Goal: Transaction & Acquisition: Download file/media

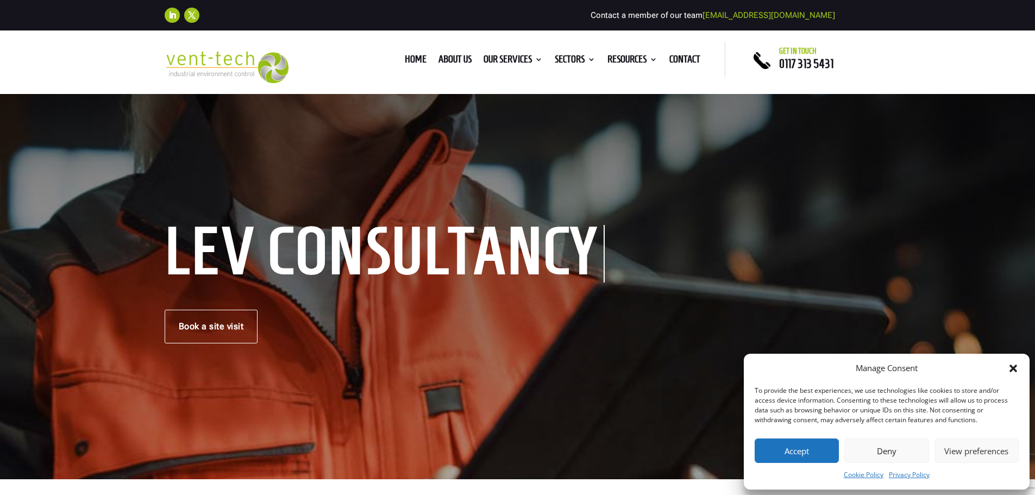
click at [900, 447] on button "Deny" at bounding box center [887, 451] width 84 height 24
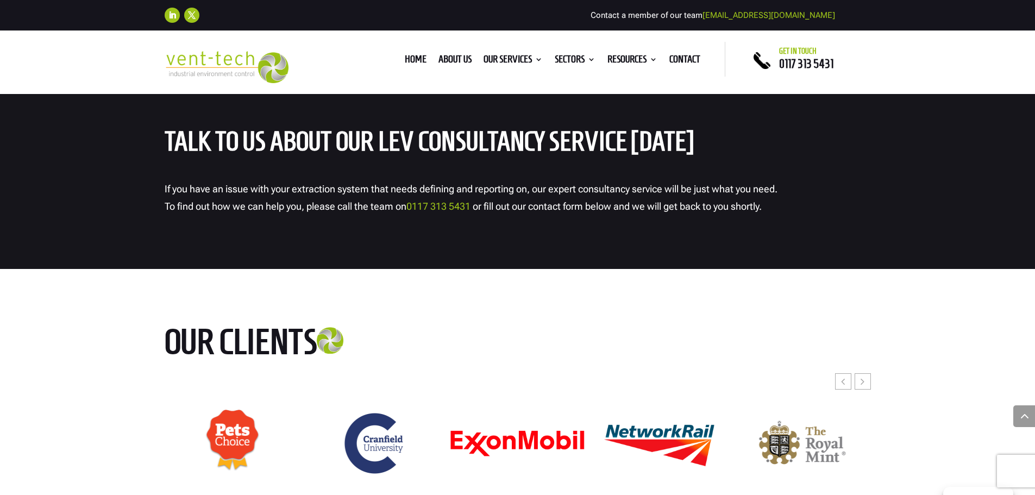
scroll to position [2881, 0]
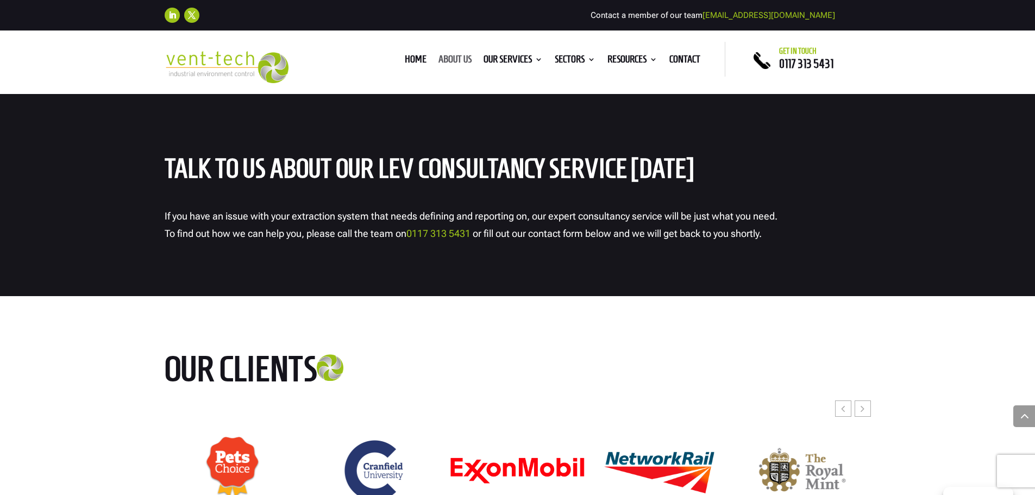
click at [455, 57] on link "About us" at bounding box center [455, 61] width 33 height 12
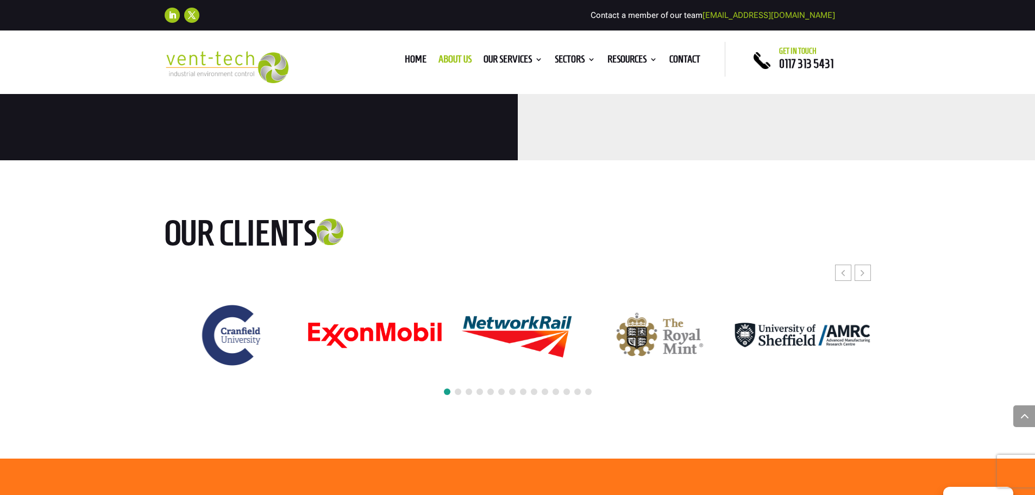
scroll to position [2555, 0]
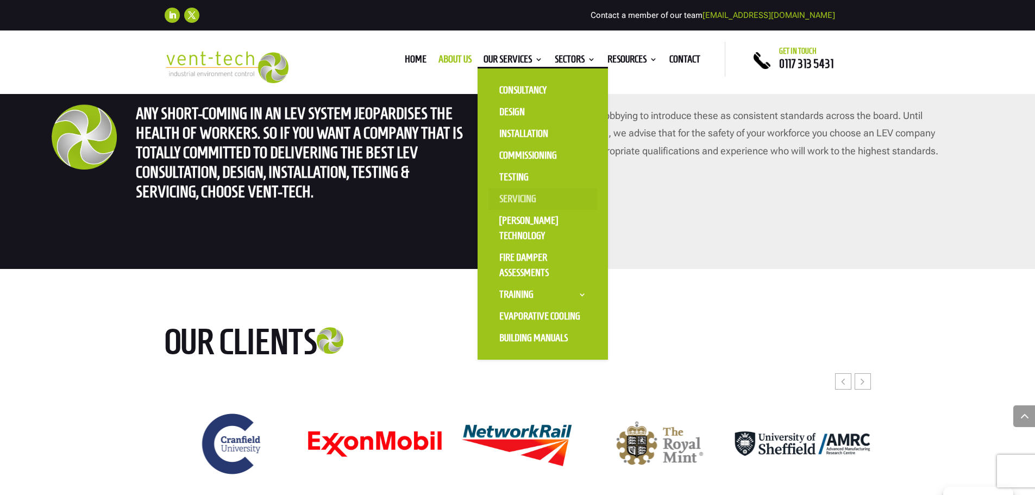
click at [516, 195] on link "Servicing" at bounding box center [543, 199] width 109 height 22
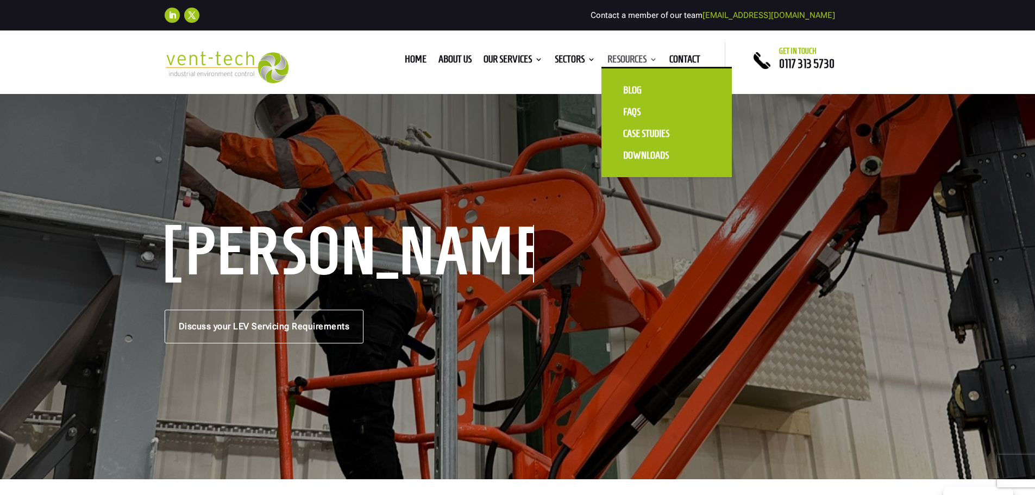
click at [618, 58] on link "Resources" at bounding box center [633, 61] width 50 height 12
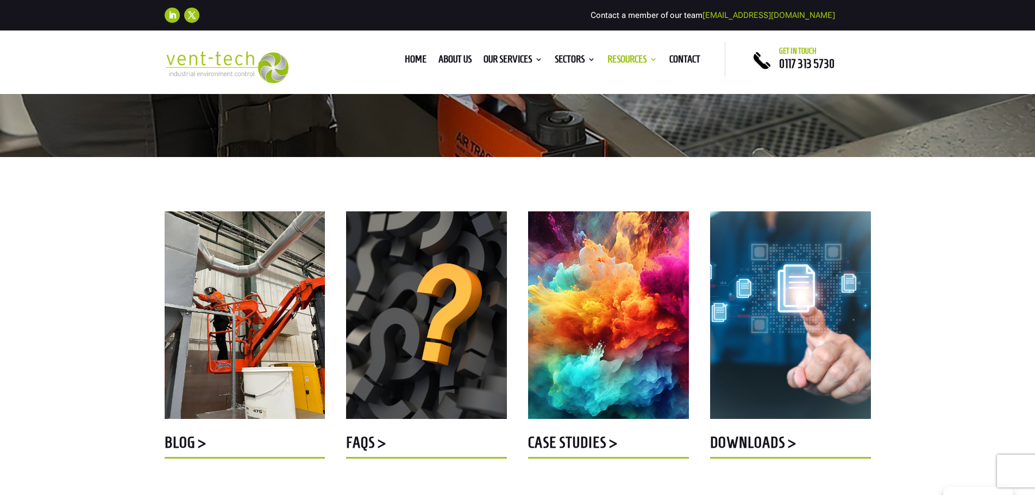
scroll to position [272, 0]
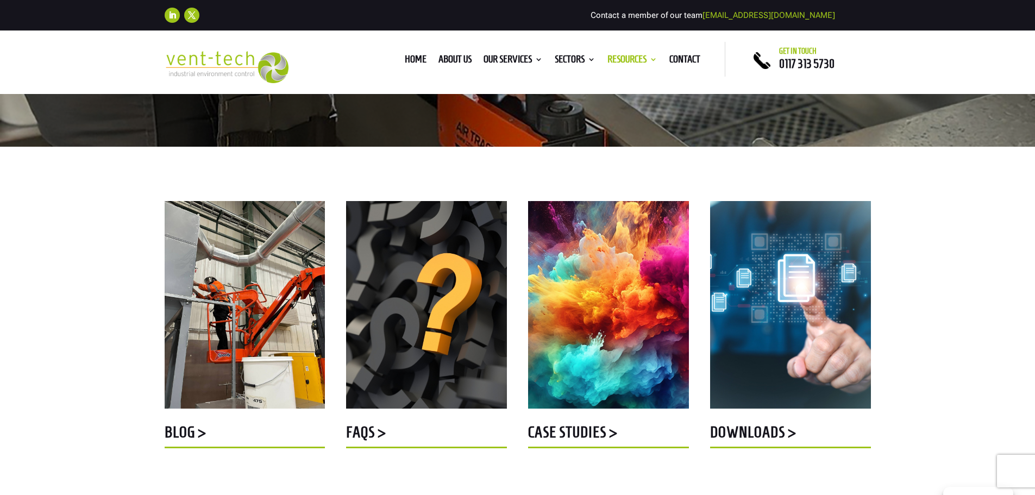
click at [772, 439] on h5 "DOWNLOADS >" at bounding box center [790, 434] width 161 height 21
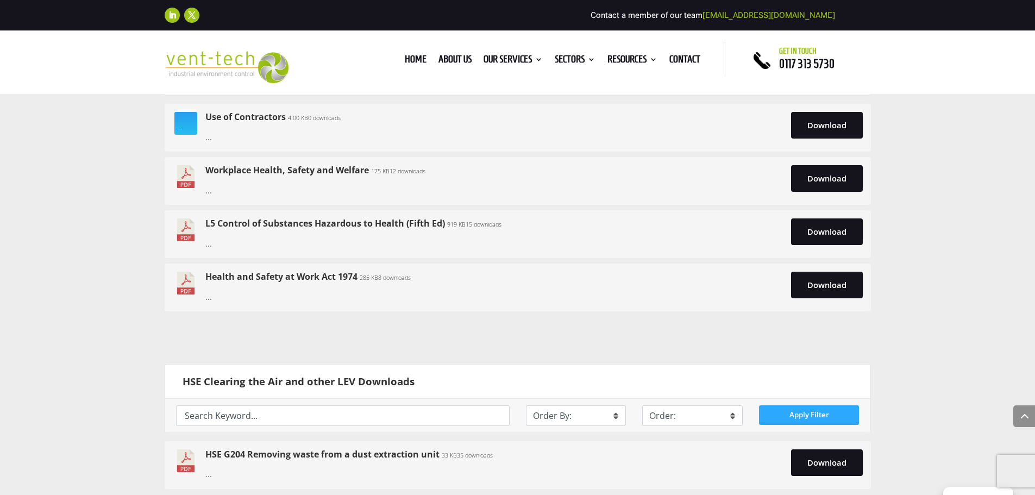
scroll to position [598, 0]
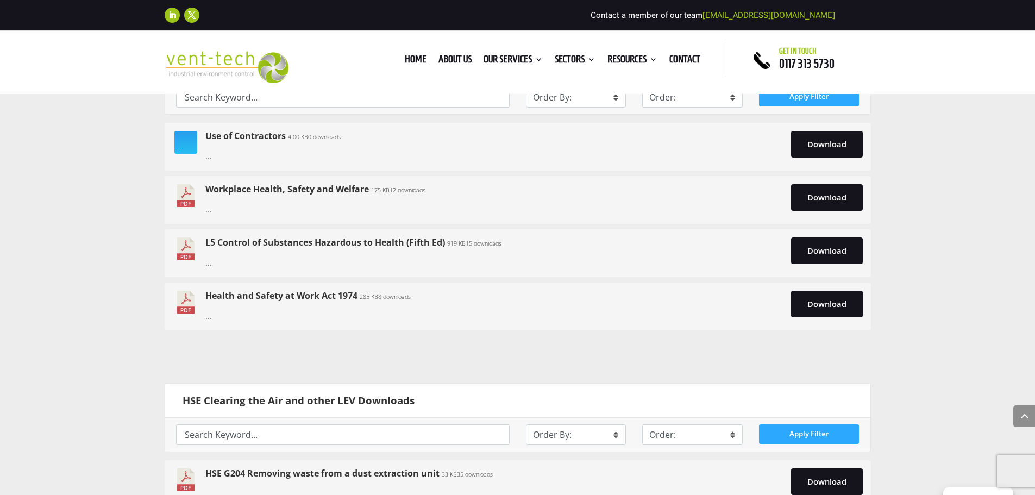
click at [307, 297] on link "Health and Safety at Work Act 1974" at bounding box center [281, 296] width 152 height 12
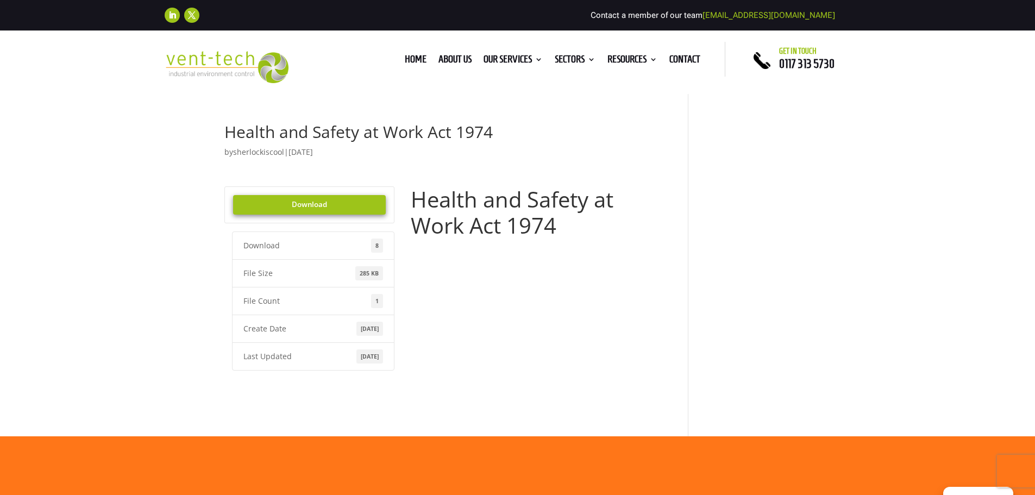
click at [357, 204] on link "Download" at bounding box center [309, 205] width 153 height 20
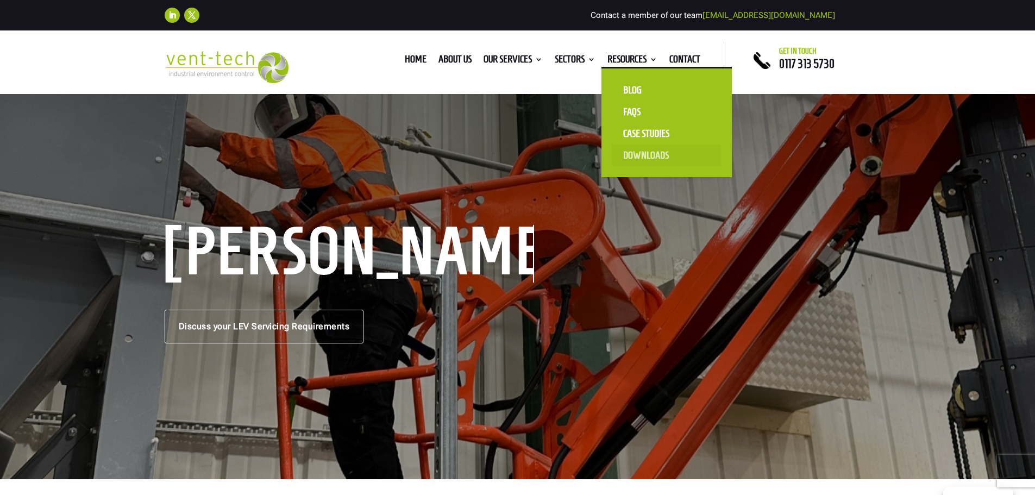
click at [638, 150] on link "Downloads" at bounding box center [667, 156] width 109 height 22
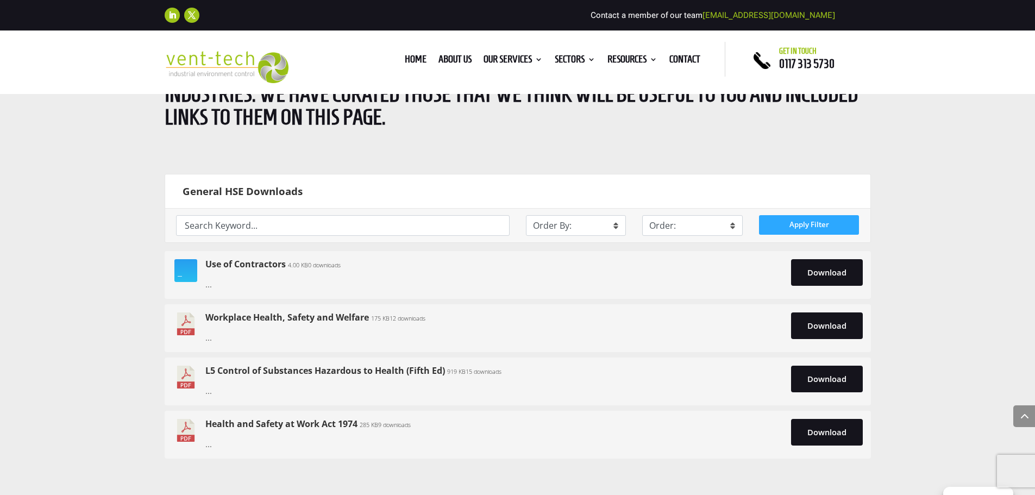
scroll to position [489, 0]
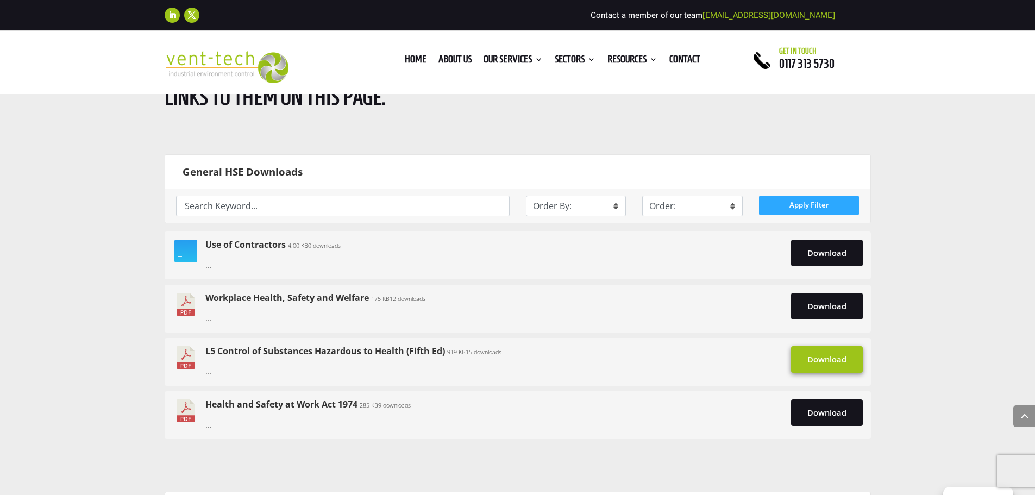
click at [827, 361] on link "Download" at bounding box center [827, 359] width 72 height 26
click at [323, 299] on link "Workplace Health, Safety and Welfare" at bounding box center [287, 298] width 164 height 12
click at [817, 298] on link "Download" at bounding box center [827, 306] width 72 height 26
click at [812, 255] on link "Download" at bounding box center [827, 253] width 72 height 26
click at [193, 257] on img at bounding box center [186, 251] width 26 height 23
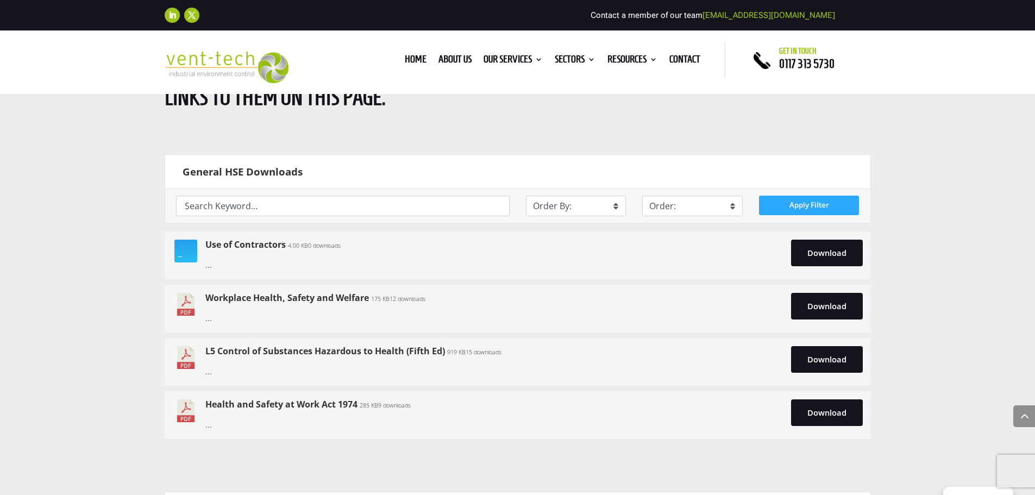
click at [219, 247] on link "Use of Contractors" at bounding box center [245, 245] width 80 height 12
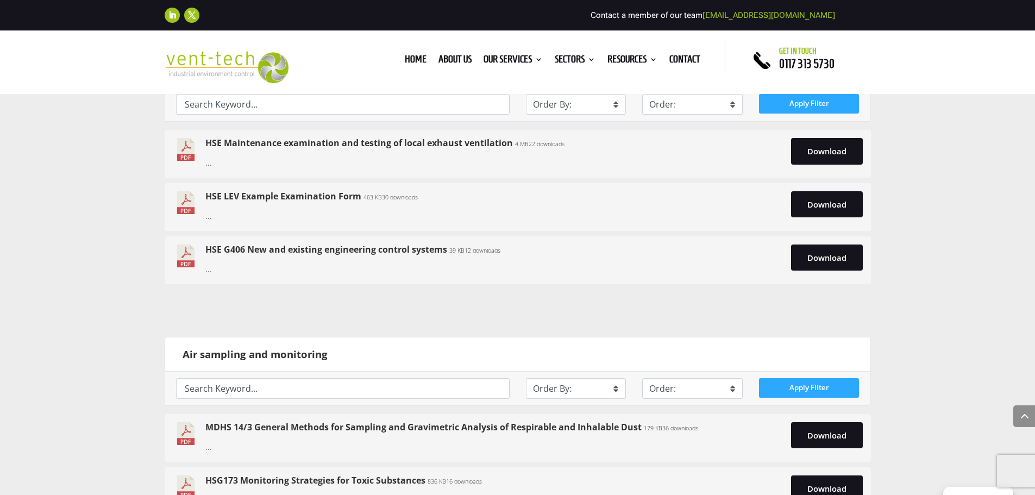
scroll to position [1522, 0]
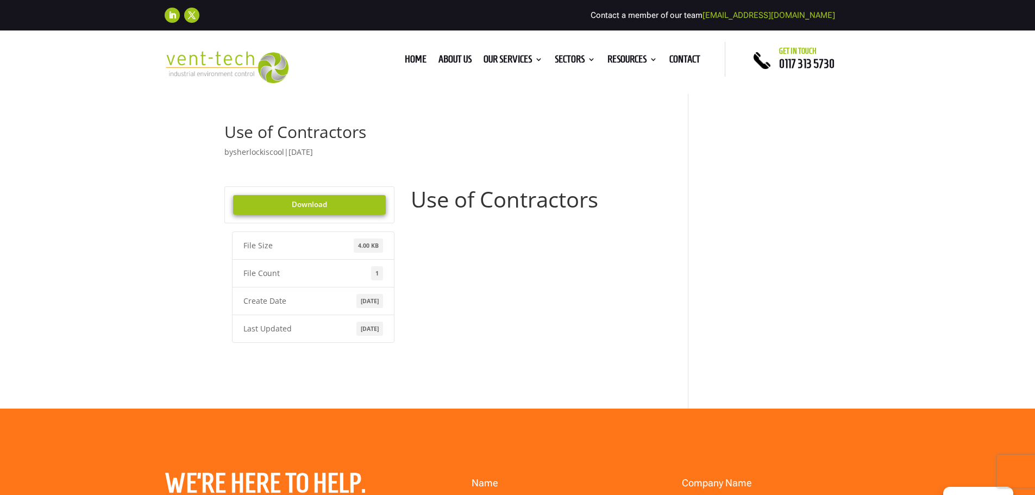
click at [310, 202] on link "Download" at bounding box center [309, 205] width 153 height 20
